Goal: Navigation & Orientation: Find specific page/section

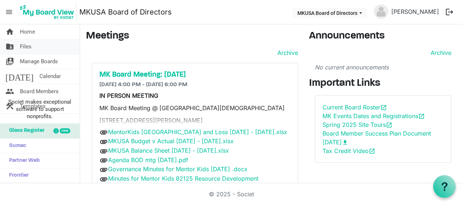
click at [27, 44] on span "Files" at bounding box center [26, 46] width 12 height 15
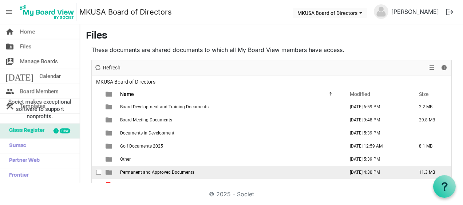
click at [183, 172] on span "Permanent and Approved Documents" at bounding box center [157, 172] width 74 height 5
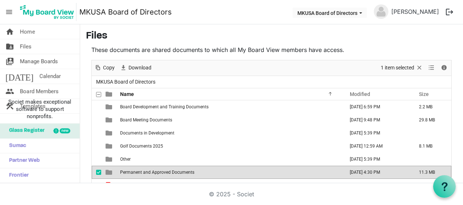
click at [183, 172] on span "Permanent and Approved Documents" at bounding box center [157, 172] width 74 height 5
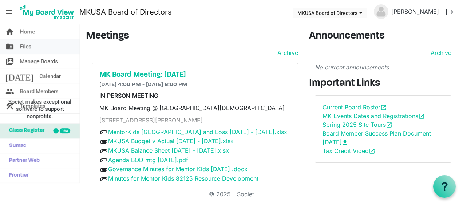
click at [29, 47] on span "Files" at bounding box center [26, 46] width 12 height 15
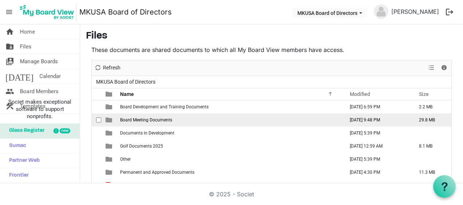
click at [143, 121] on span "Board Meeting Documents" at bounding box center [146, 120] width 52 height 5
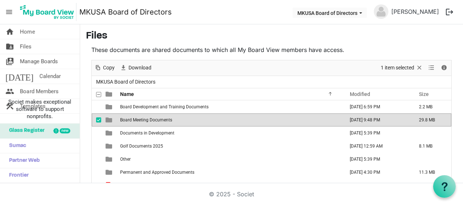
click at [143, 121] on span "Board Meeting Documents" at bounding box center [146, 120] width 52 height 5
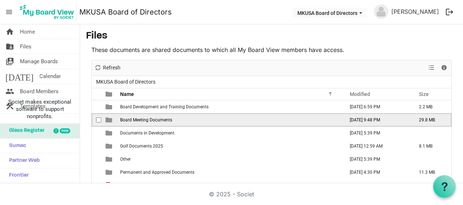
click at [143, 121] on span "Board Meeting Documents" at bounding box center [146, 120] width 52 height 5
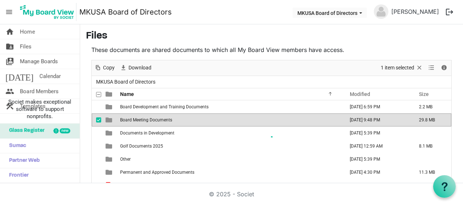
scroll to position [40, 0]
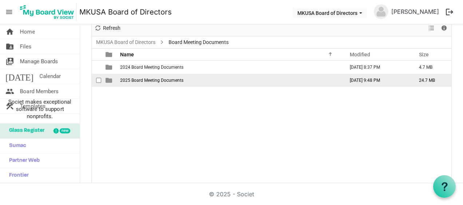
click at [146, 82] on span "2025 Board Meeting Documents" at bounding box center [151, 80] width 63 height 5
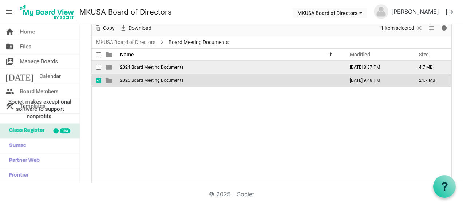
click at [151, 65] on span "2024 Board Meeting Documents" at bounding box center [151, 67] width 63 height 5
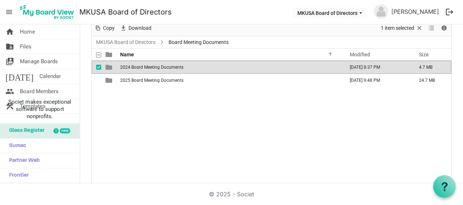
click at [151, 65] on span "2024 Board Meeting Documents" at bounding box center [151, 67] width 63 height 5
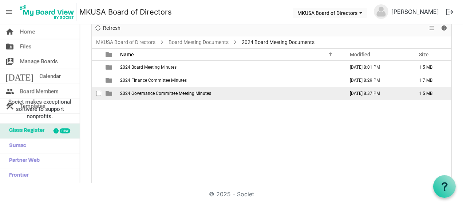
click at [155, 94] on span "2024 Governance Committee Meeting Minutes" at bounding box center [165, 93] width 91 height 5
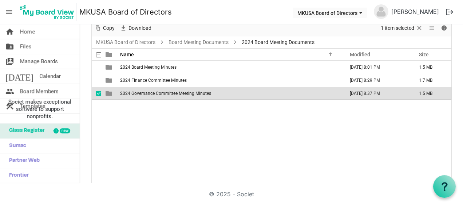
click at [155, 94] on span "2024 Governance Committee Meeting Minutes" at bounding box center [165, 93] width 91 height 5
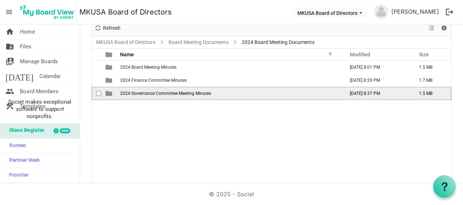
click at [155, 94] on span "2024 Governance Committee Meeting Minutes" at bounding box center [165, 93] width 91 height 5
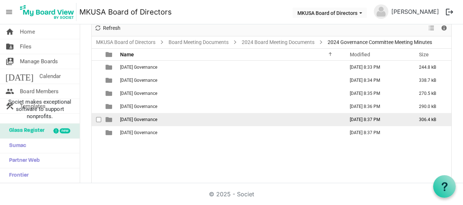
click at [157, 120] on span "[DATE] Governance" at bounding box center [138, 119] width 37 height 5
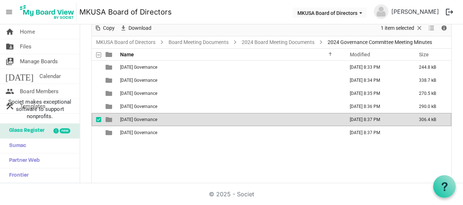
click at [157, 120] on span "[DATE] Governance" at bounding box center [138, 119] width 37 height 5
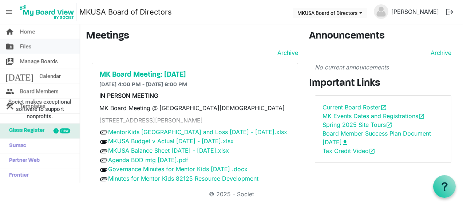
click at [34, 52] on link "folder_shared Files" at bounding box center [40, 46] width 80 height 15
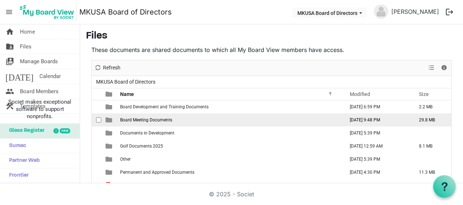
click at [169, 118] on span "Board Meeting Documents" at bounding box center [146, 120] width 52 height 5
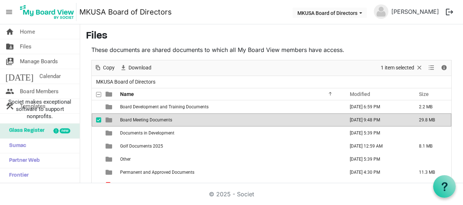
click at [169, 118] on span "Board Meeting Documents" at bounding box center [146, 120] width 52 height 5
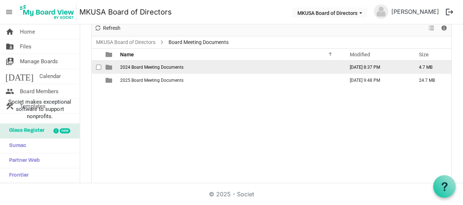
click at [161, 66] on span "2024 Board Meeting Documents" at bounding box center [151, 67] width 63 height 5
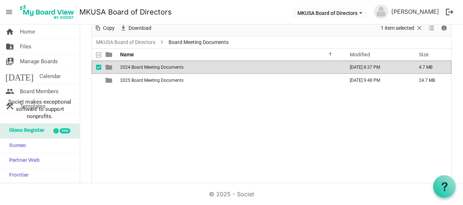
click at [161, 66] on span "2024 Board Meeting Documents" at bounding box center [151, 67] width 63 height 5
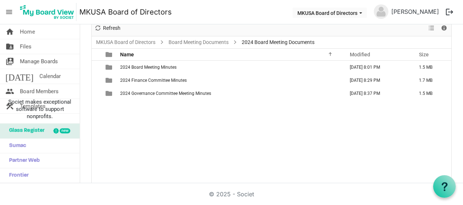
click at [161, 66] on span "2024 Board Meeting Minutes" at bounding box center [148, 67] width 56 height 5
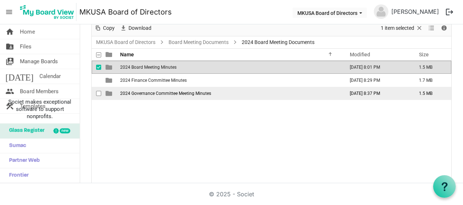
click at [165, 93] on span "2024 Governance Committee Meeting Minutes" at bounding box center [165, 93] width 91 height 5
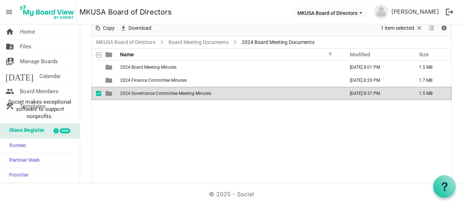
click at [165, 93] on span "2024 Governance Committee Meeting Minutes" at bounding box center [165, 93] width 91 height 5
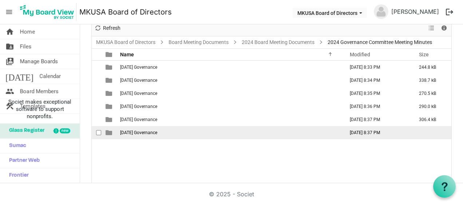
click at [157, 130] on span "[DATE] Governance" at bounding box center [138, 132] width 37 height 5
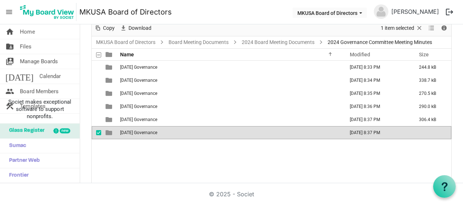
click at [157, 130] on span "[DATE] Governance" at bounding box center [138, 132] width 37 height 5
